Goal: Navigation & Orientation: Find specific page/section

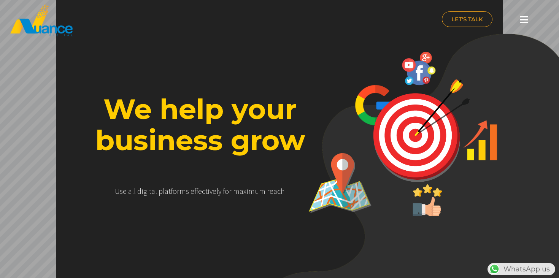
click at [519, 20] on div at bounding box center [524, 19] width 15 height 17
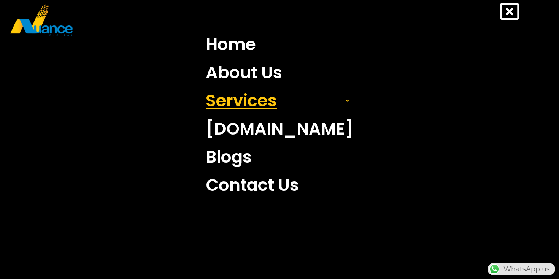
scroll to position [0, 200]
click at [310, 100] on link "Services" at bounding box center [279, 101] width 159 height 28
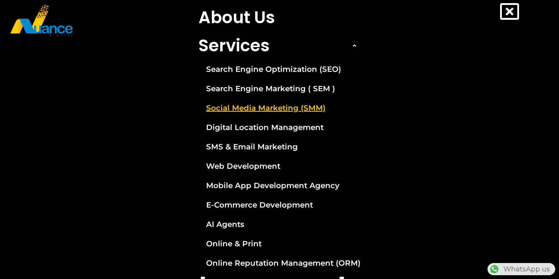
scroll to position [0, 0]
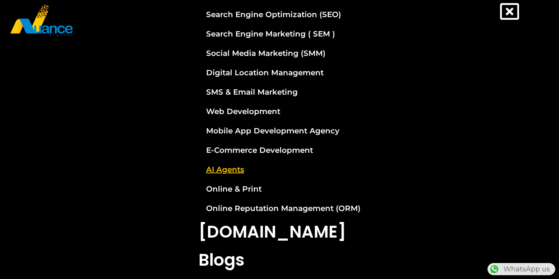
click at [227, 170] on link "AI Agents" at bounding box center [280, 169] width 174 height 19
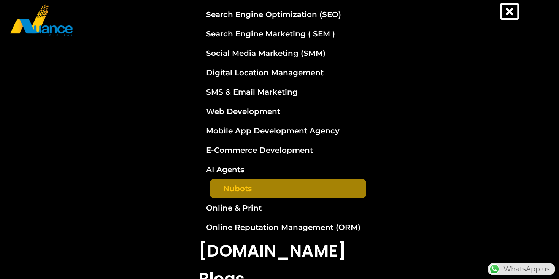
click at [248, 192] on link "Nubots" at bounding box center [288, 188] width 156 height 19
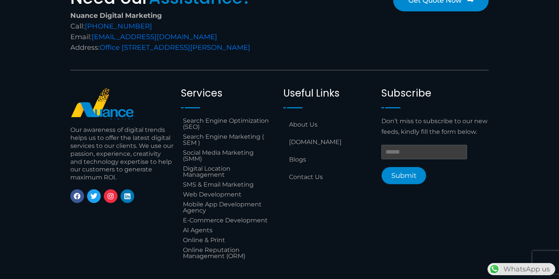
scroll to position [1265, 0]
